Goal: Find specific page/section: Find specific page/section

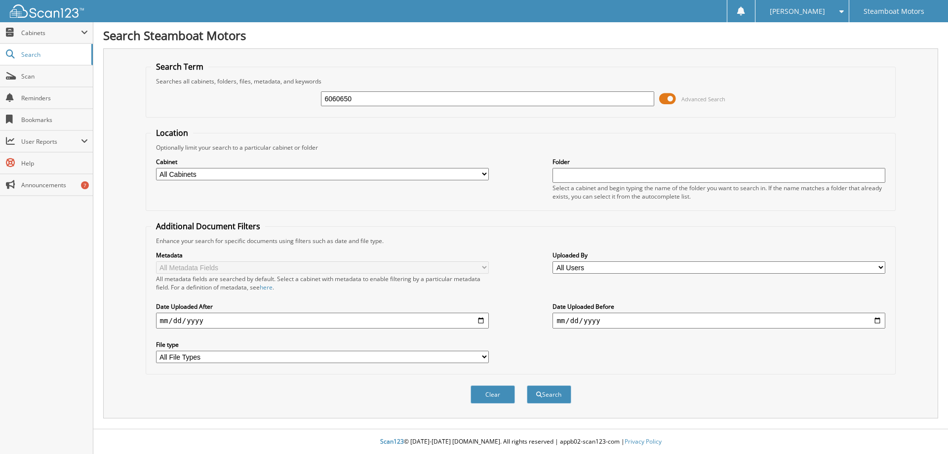
type input "6060650"
click at [527, 385] on button "Search" at bounding box center [549, 394] width 44 height 18
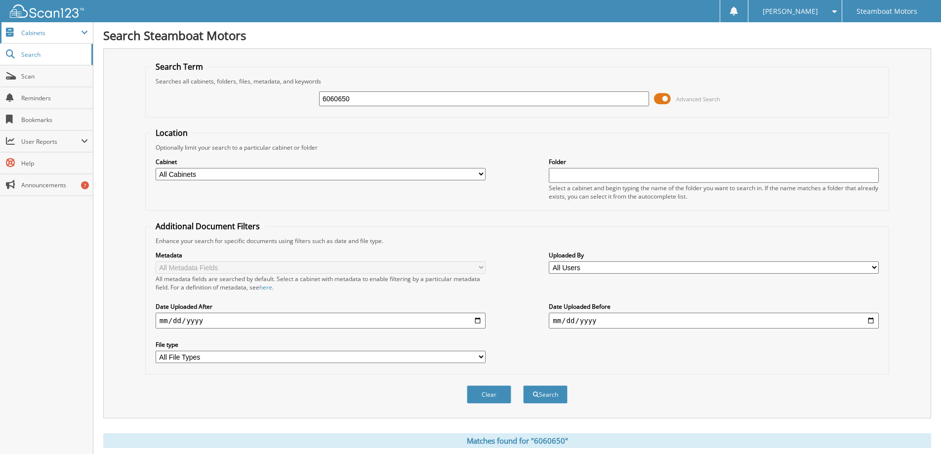
click at [45, 34] on span "Cabinets" at bounding box center [51, 33] width 60 height 8
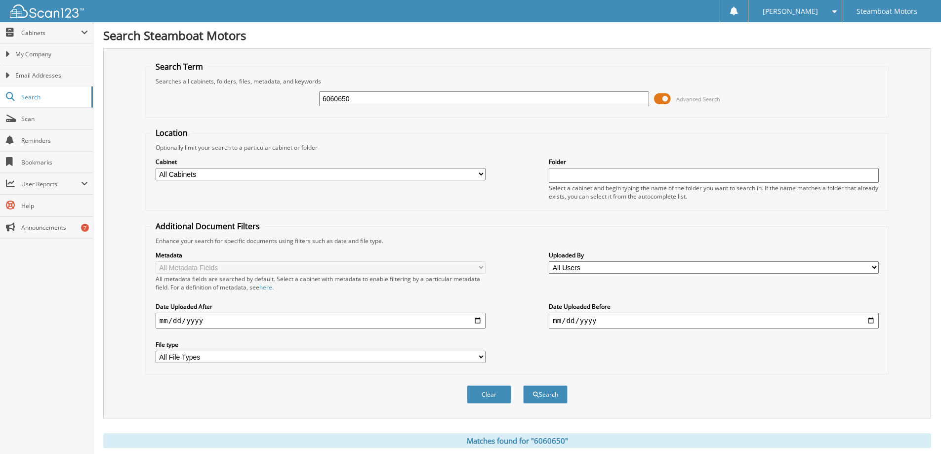
click at [669, 98] on span at bounding box center [662, 98] width 17 height 15
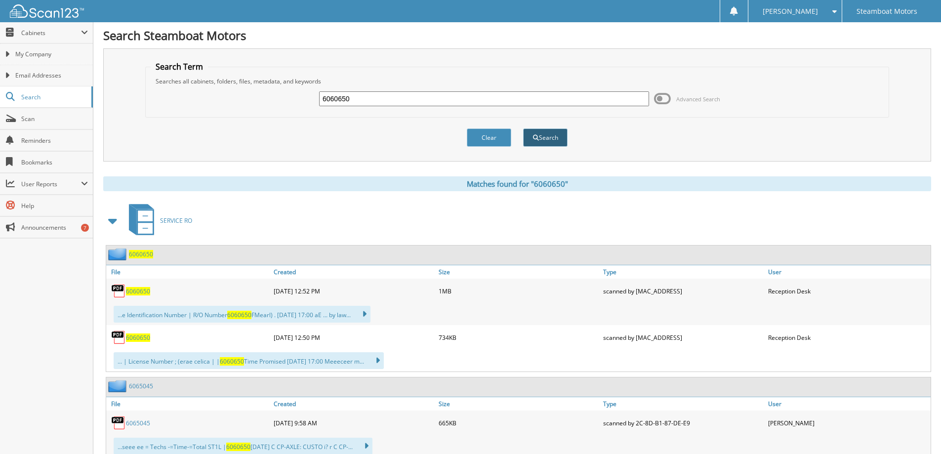
click at [546, 138] on button "Search" at bounding box center [545, 137] width 44 height 18
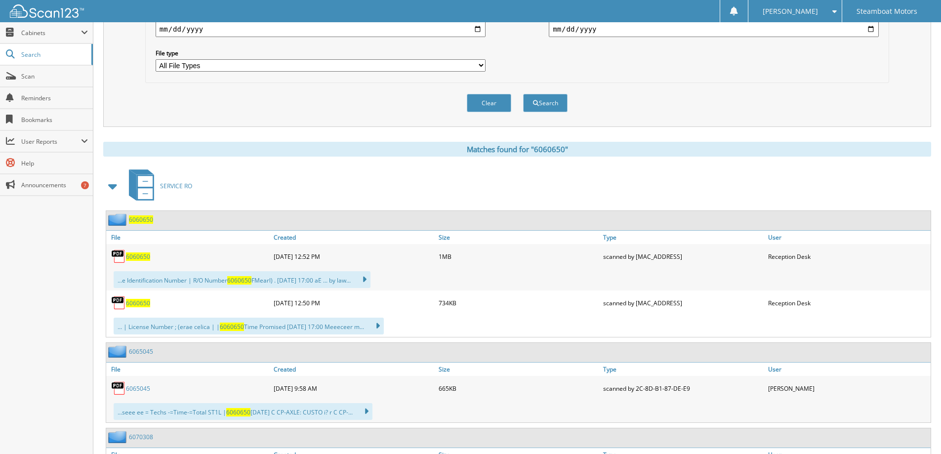
scroll to position [296, 0]
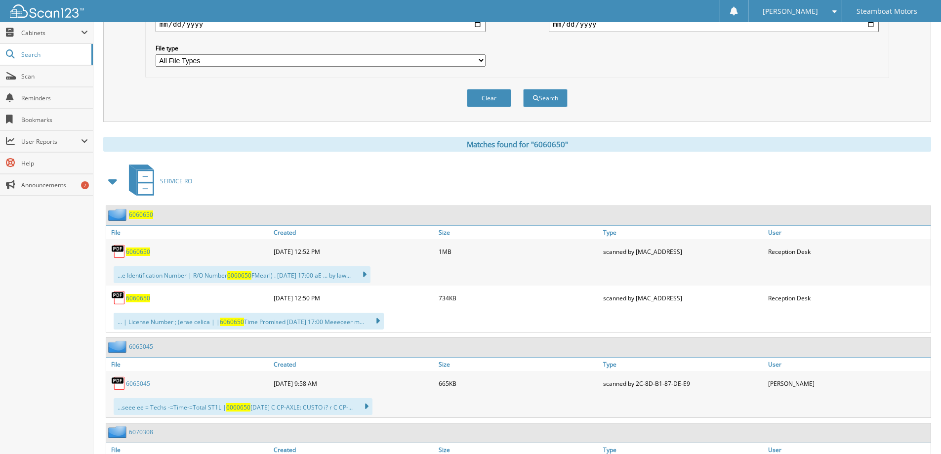
click at [145, 253] on span "6060650" at bounding box center [138, 251] width 24 height 8
